Goal: Task Accomplishment & Management: Use online tool/utility

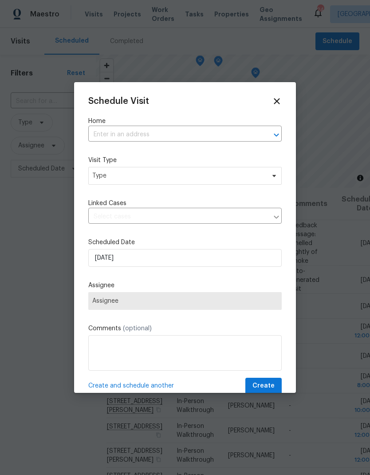
click at [214, 133] on input "text" at bounding box center [172, 135] width 169 height 14
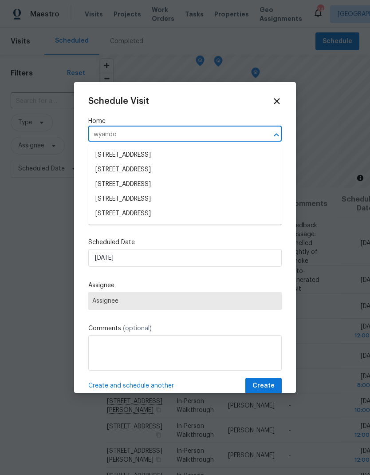
type input "wyandot"
click at [121, 200] on li "[STREET_ADDRESS]" at bounding box center [184, 200] width 193 height 15
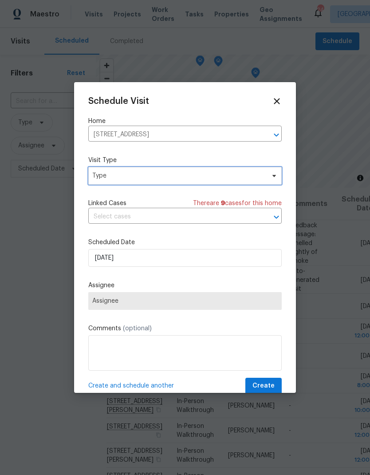
click at [270, 176] on span at bounding box center [273, 175] width 10 height 7
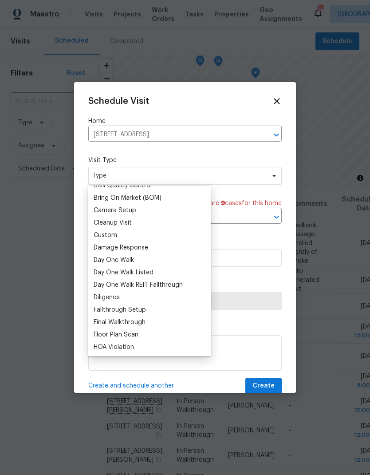
scroll to position [98, 0]
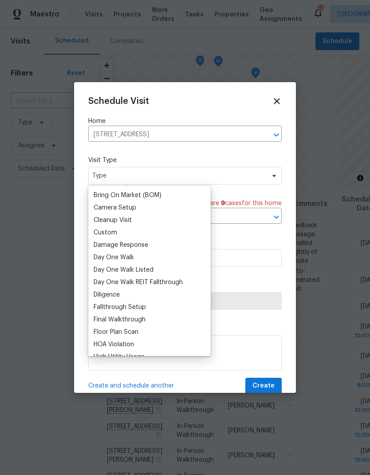
click at [115, 230] on div "Custom" at bounding box center [106, 232] width 24 height 9
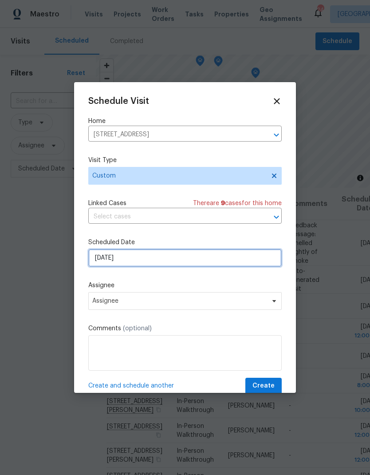
click at [163, 260] on input "[DATE]" at bounding box center [184, 258] width 193 height 18
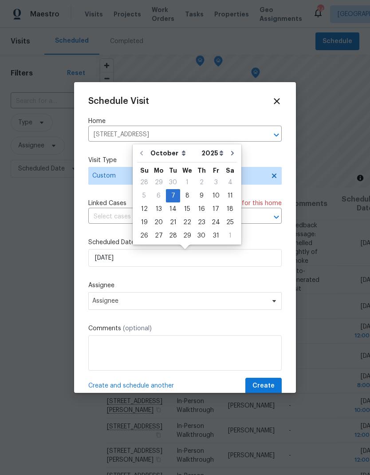
click at [169, 281] on div "Schedule Visit Home [STREET_ADDRESS] ​ Visit Type Custom Linked Cases There are…" at bounding box center [184, 245] width 193 height 298
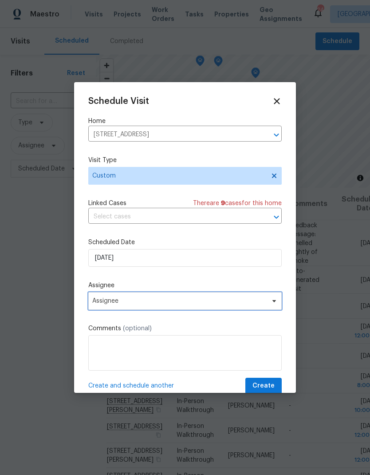
click at [164, 304] on span "Assignee" at bounding box center [179, 300] width 174 height 7
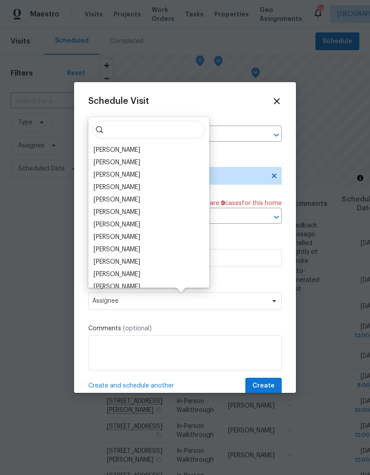
click at [140, 149] on div "[PERSON_NAME]" at bounding box center [117, 149] width 47 height 9
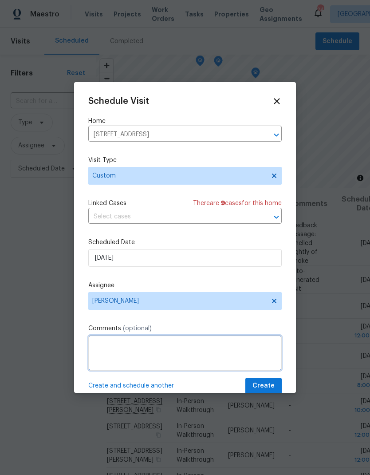
click at [177, 355] on textarea at bounding box center [184, 352] width 193 height 35
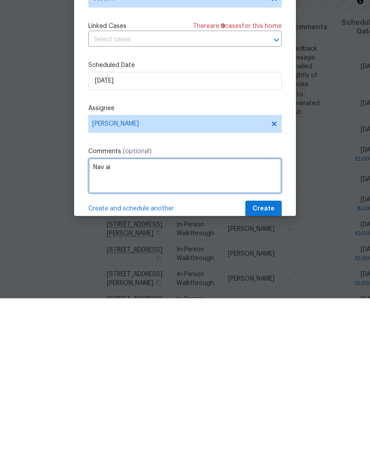
type textarea "Nav ai"
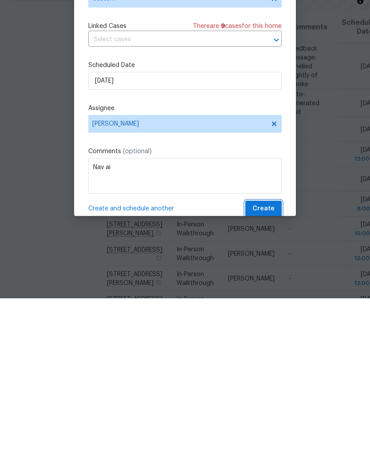
click at [275, 377] on button "Create" at bounding box center [263, 385] width 36 height 16
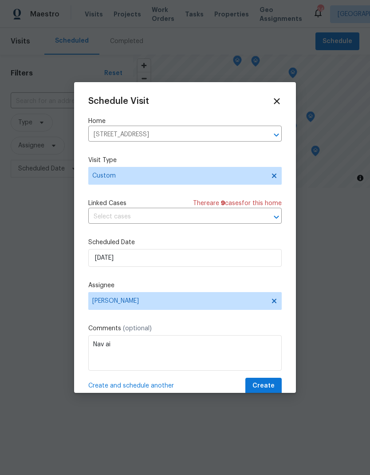
scroll to position [0, 0]
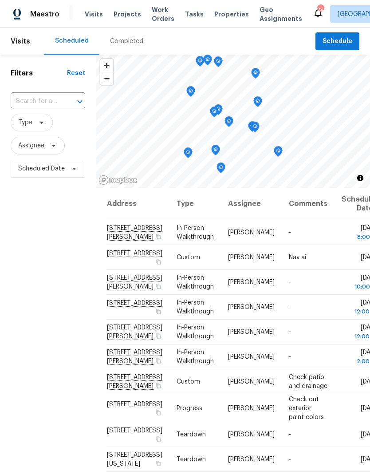
click at [223, 14] on span "Properties" at bounding box center [231, 14] width 35 height 9
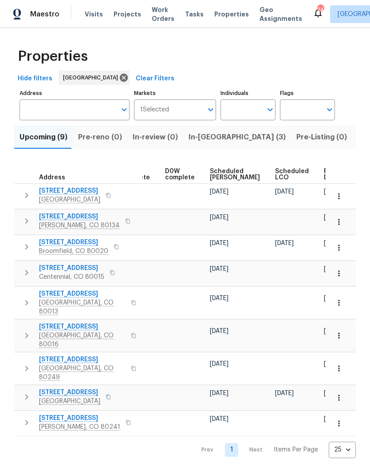
scroll to position [0, 222]
click at [324, 170] on span "Ready Date" at bounding box center [334, 174] width 20 height 12
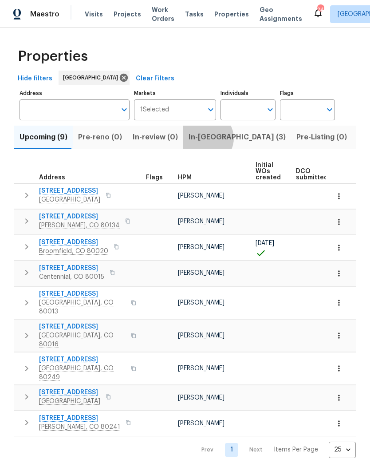
click at [201, 139] on span "In-[GEOGRAPHIC_DATA] (3)" at bounding box center [236, 137] width 97 height 12
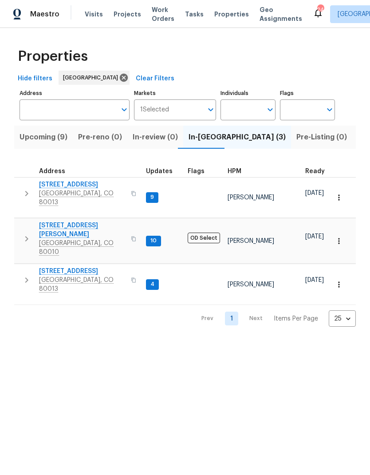
scroll to position [7, 0]
click at [66, 267] on span "[STREET_ADDRESS]" at bounding box center [82, 271] width 86 height 9
click at [122, 17] on span "Projects" at bounding box center [127, 14] width 27 height 9
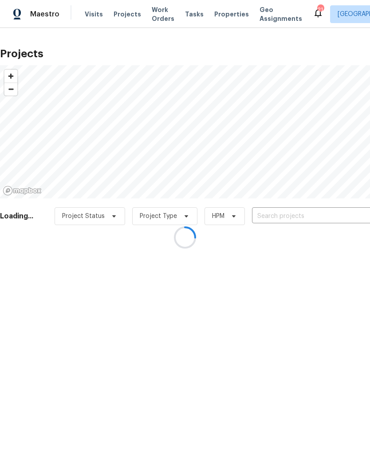
click at [215, 15] on div at bounding box center [185, 237] width 370 height 475
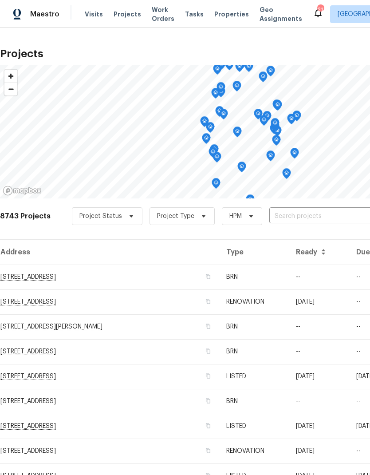
click at [221, 17] on span "Properties" at bounding box center [231, 14] width 35 height 9
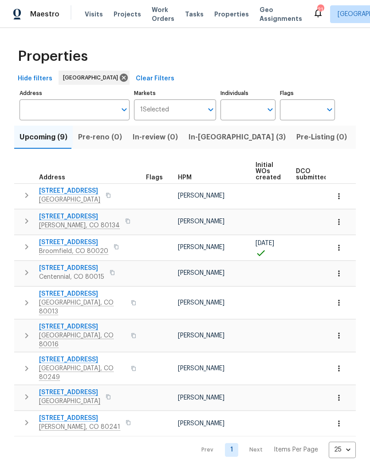
click at [339, 196] on icon "button" at bounding box center [338, 196] width 1 height 6
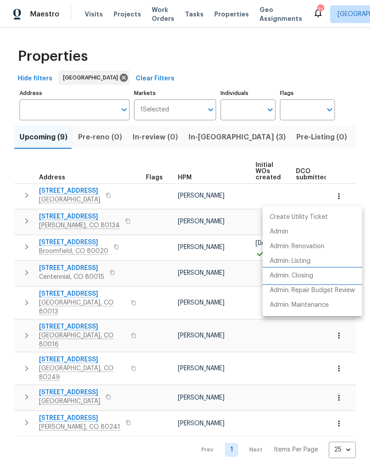
click at [304, 272] on p "Admin: Closing" at bounding box center [291, 275] width 43 height 9
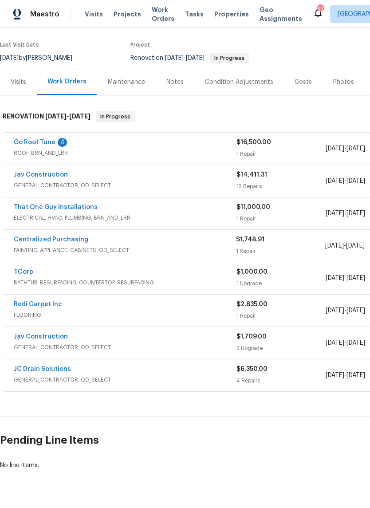
scroll to position [66, 0]
click at [57, 208] on link "That One Guy Installations" at bounding box center [56, 207] width 84 height 6
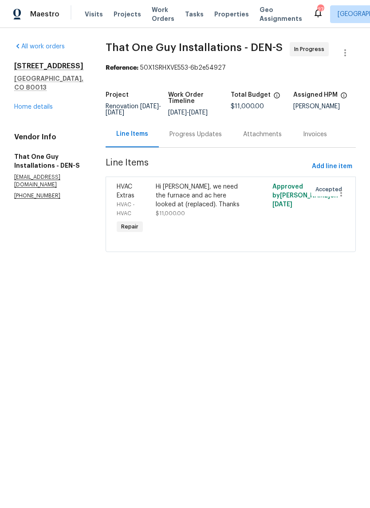
click at [202, 139] on div "Progress Updates" at bounding box center [195, 134] width 52 height 9
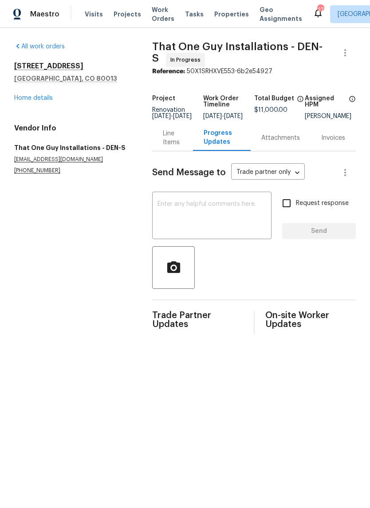
click at [37, 98] on link "Home details" at bounding box center [33, 98] width 39 height 6
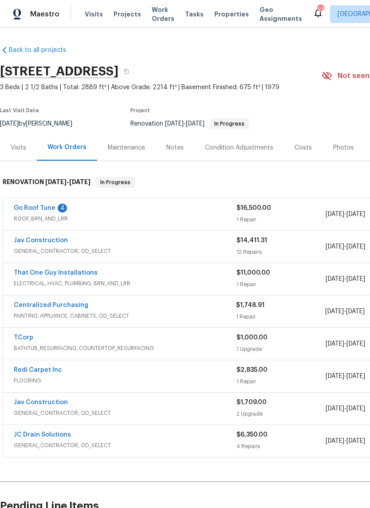
click at [38, 205] on link "Go Roof Tune" at bounding box center [35, 208] width 42 height 6
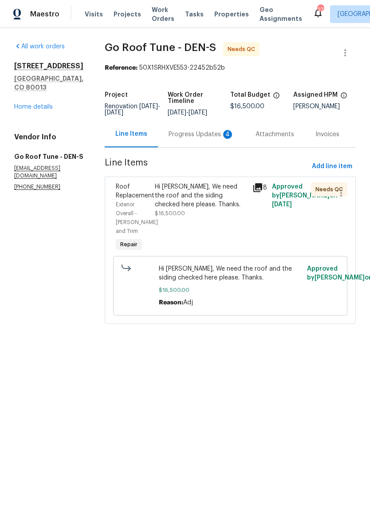
click at [194, 139] on div "Progress Updates 4" at bounding box center [202, 134] width 66 height 9
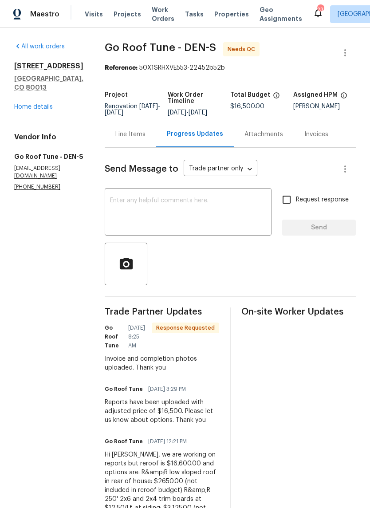
click at [33, 104] on link "Home details" at bounding box center [33, 107] width 39 height 6
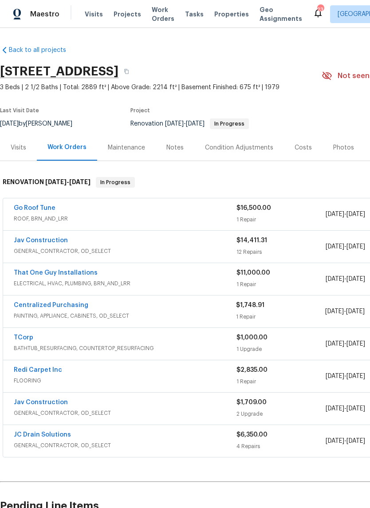
click at [177, 146] on div "Notes" at bounding box center [174, 147] width 17 height 9
